Goal: Task Accomplishment & Management: Manage account settings

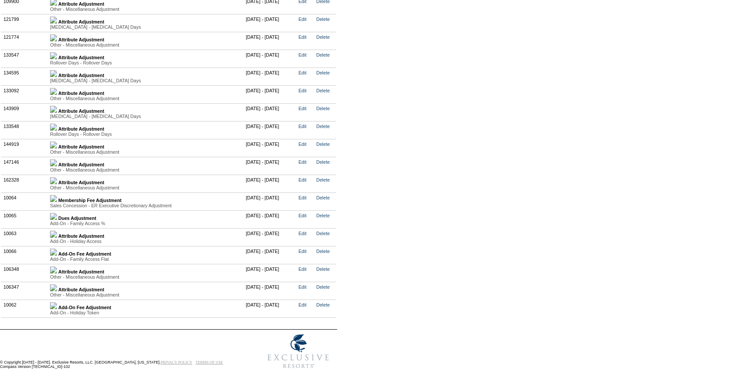
scroll to position [2147, 0]
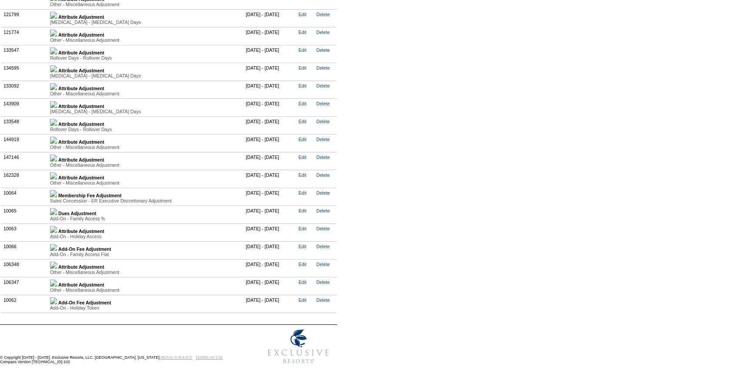
click at [57, 280] on img at bounding box center [53, 283] width 7 height 7
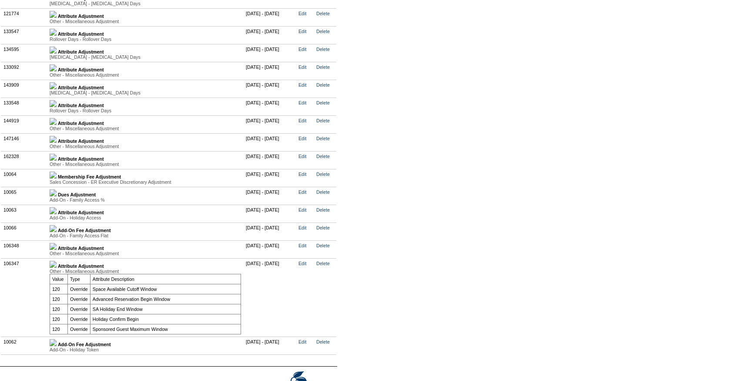
click at [57, 250] on img at bounding box center [53, 246] width 7 height 7
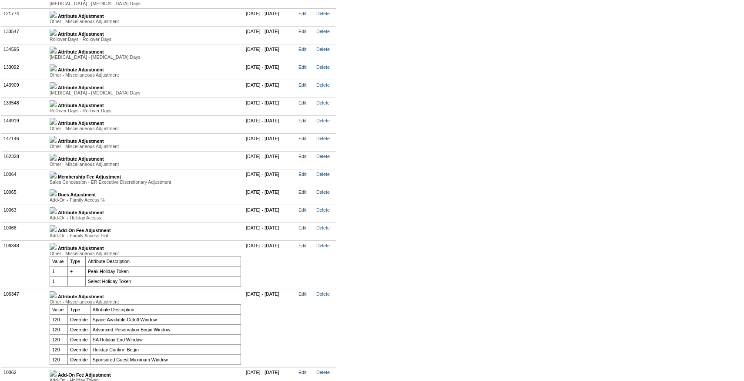
scroll to position [2257, 0]
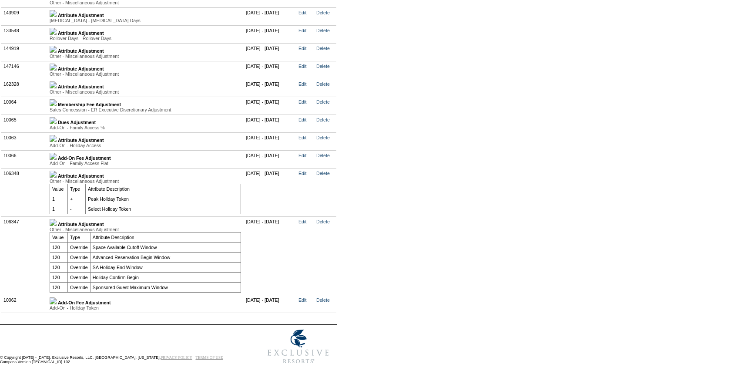
click at [57, 81] on img at bounding box center [53, 84] width 7 height 7
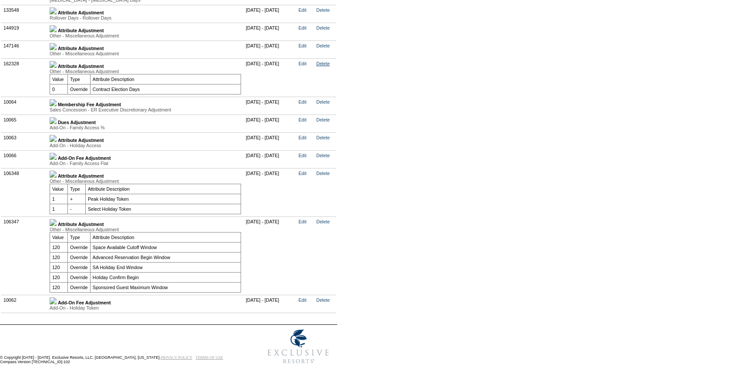
click at [330, 66] on link "Delete" at bounding box center [323, 63] width 13 height 5
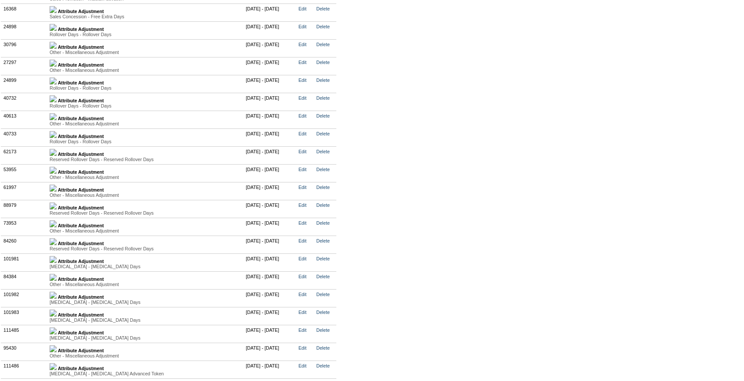
scroll to position [1396, 0]
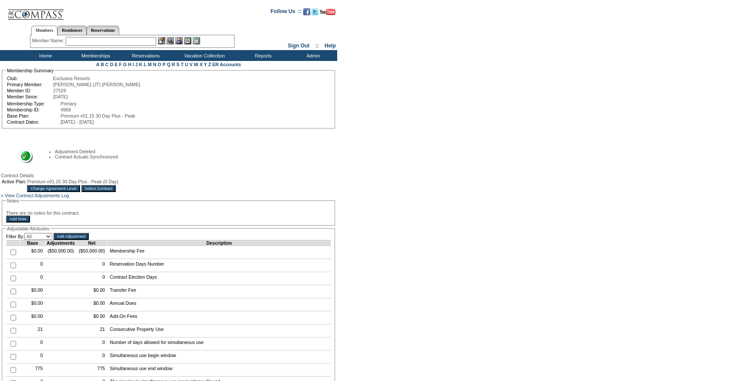
click at [116, 192] on input "Select Contract" at bounding box center [98, 188] width 35 height 7
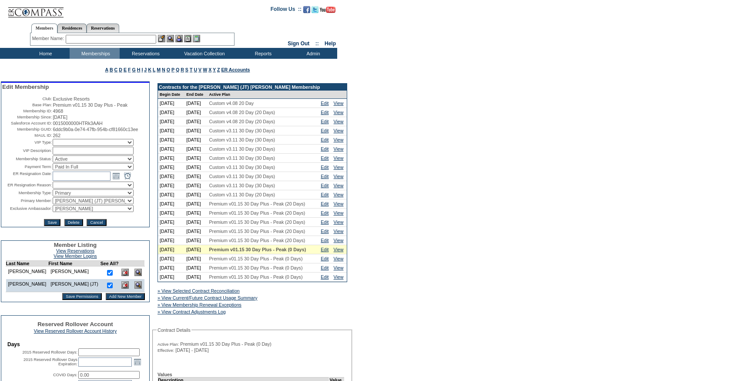
click at [120, 162] on select "Active Restricted Expired Inactive Past Due Disabled Resigned - Active Resigned…" at bounding box center [93, 158] width 81 height 7
select select "Suspended"
click at [53, 162] on select "Active Restricted Expired Inactive Past Due Disabled Resigned - Active Resigned…" at bounding box center [93, 158] width 81 height 7
click at [54, 226] on input "Save" at bounding box center [52, 222] width 16 height 7
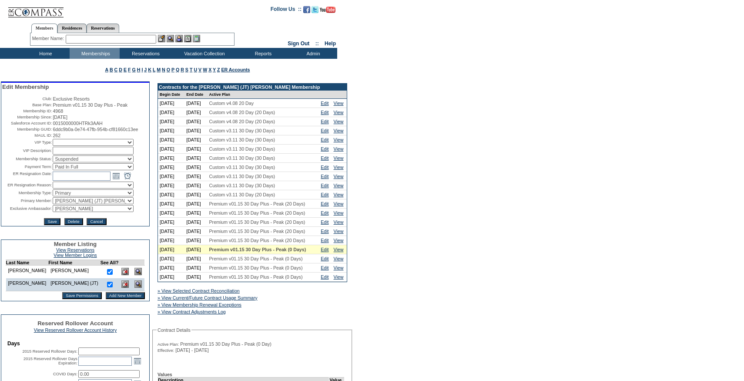
click at [201, 254] on td "08/31/2026" at bounding box center [196, 249] width 23 height 9
copy tr "08/31/2026"
click at [100, 42] on input "text" at bounding box center [111, 39] width 91 height 9
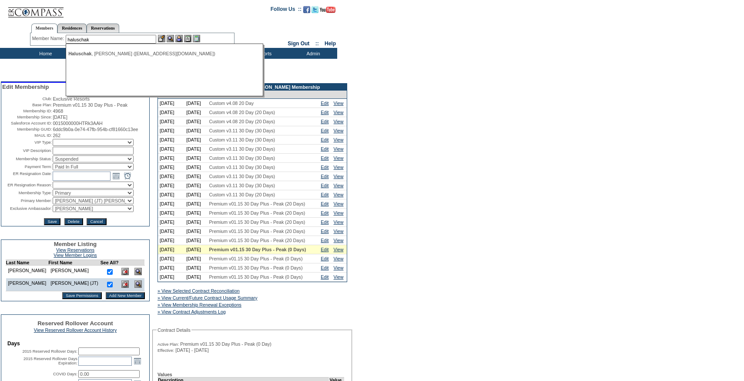
click at [99, 53] on div "Haluschak , John (jhaluschak@me.com)" at bounding box center [164, 53] width 192 height 5
type input "Haluschak, John (jhaluschak@me.com)"
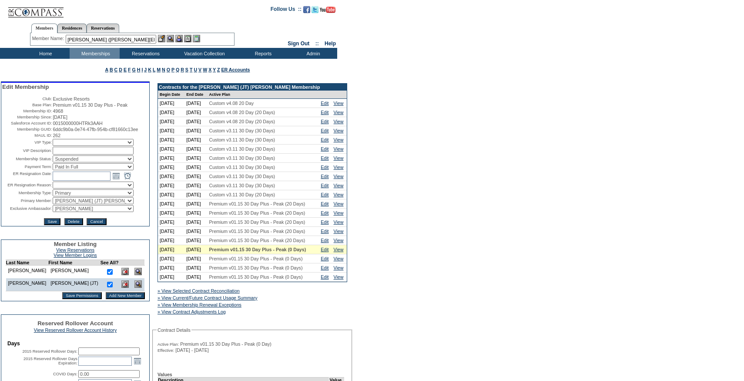
click at [179, 35] on img at bounding box center [178, 38] width 7 height 7
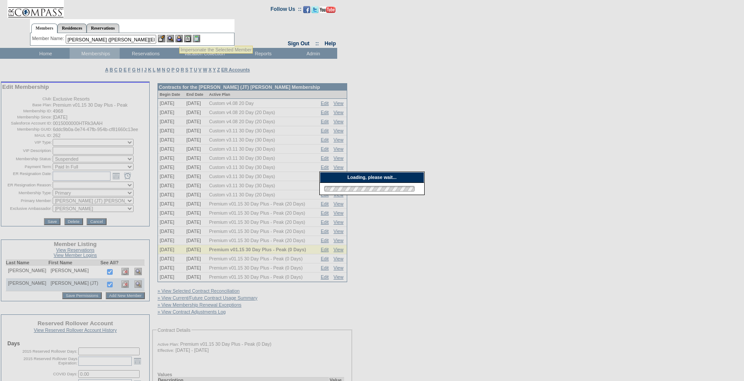
click at [165, 35] on img at bounding box center [161, 38] width 7 height 7
